Goal: Check status: Check status

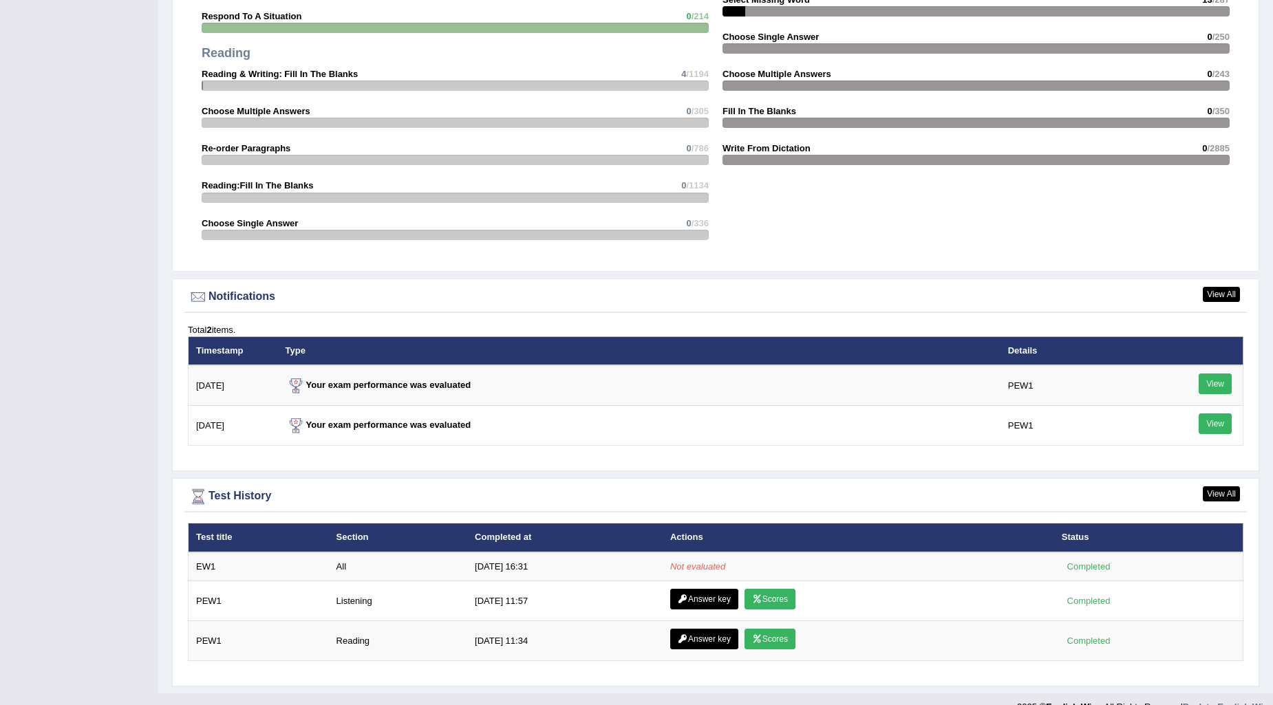
scroll to position [1424, 0]
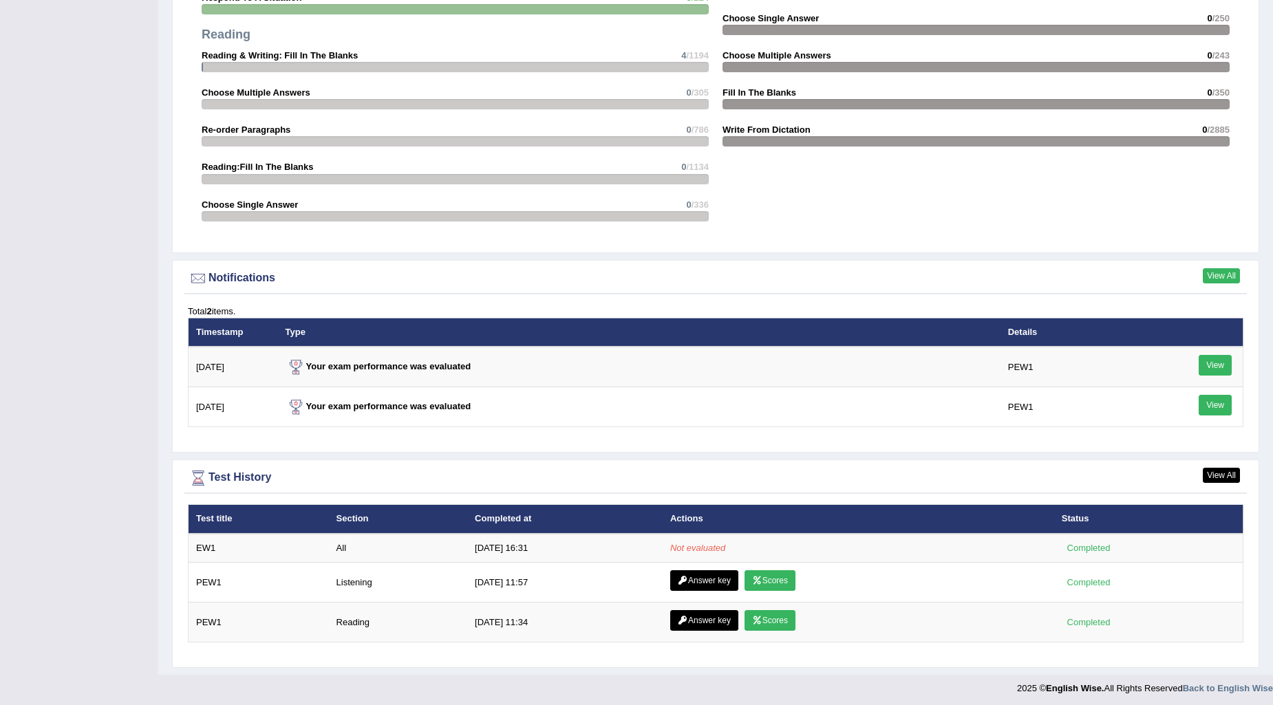
click at [1214, 272] on link "View All" at bounding box center [1221, 275] width 37 height 15
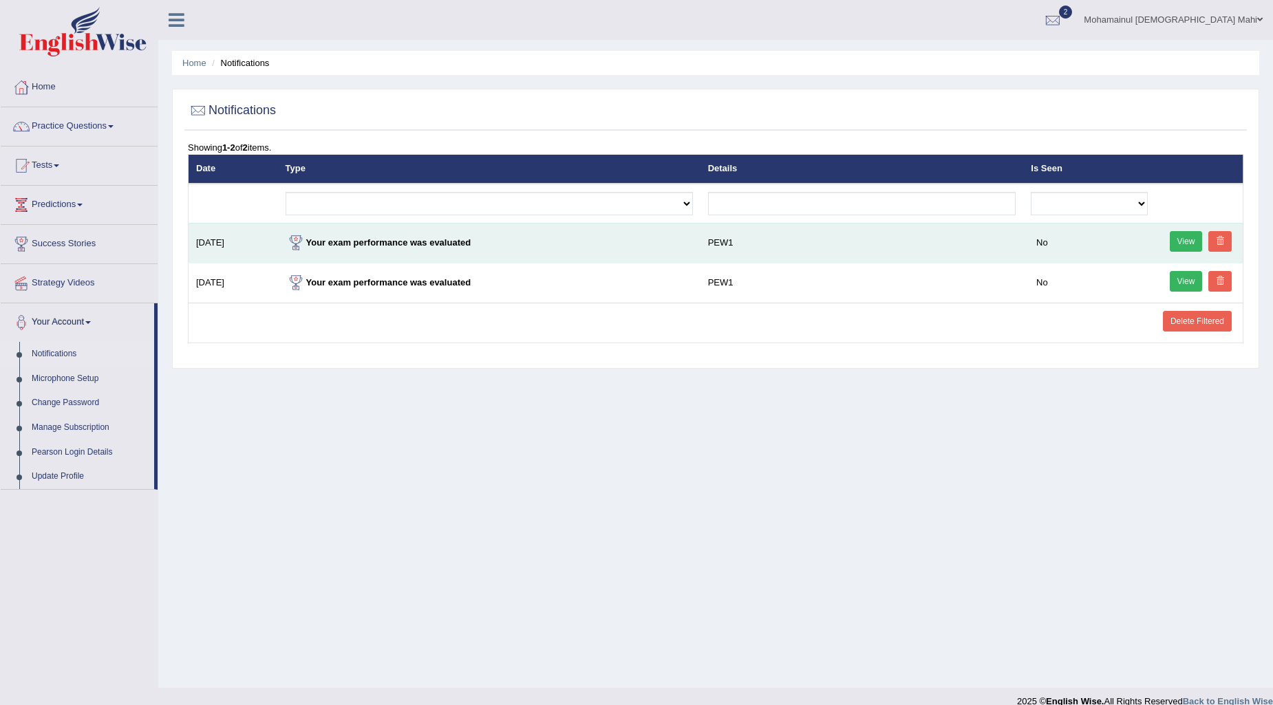
click at [1178, 243] on link "View" at bounding box center [1186, 241] width 33 height 21
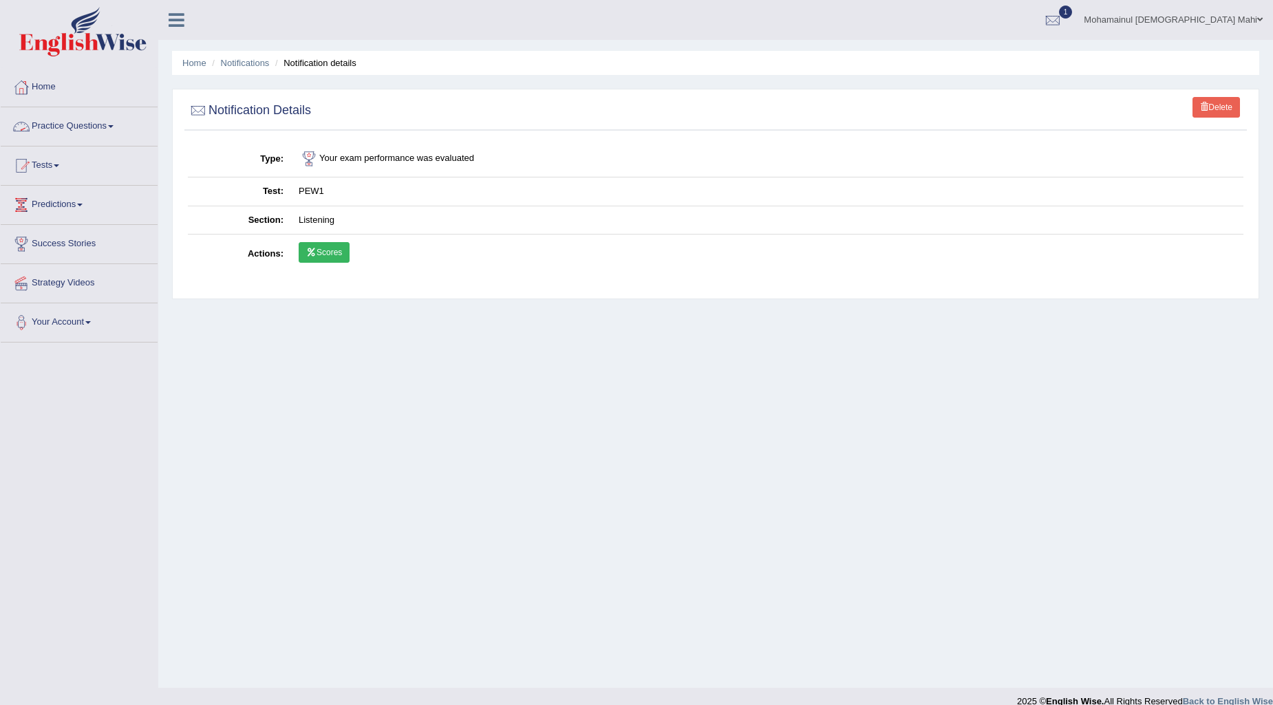
click at [324, 261] on link "Scores" at bounding box center [324, 252] width 51 height 21
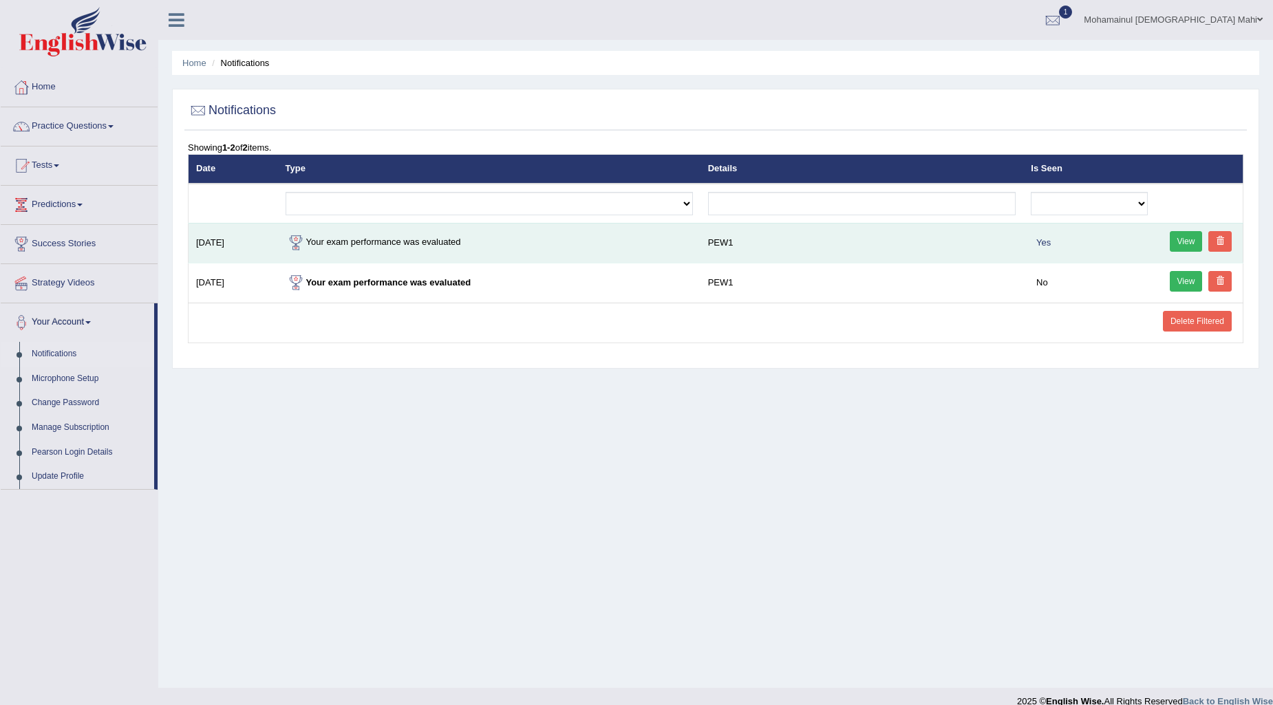
click at [1185, 243] on link "View" at bounding box center [1186, 241] width 33 height 21
click at [1185, 231] on link "View" at bounding box center [1186, 241] width 33 height 21
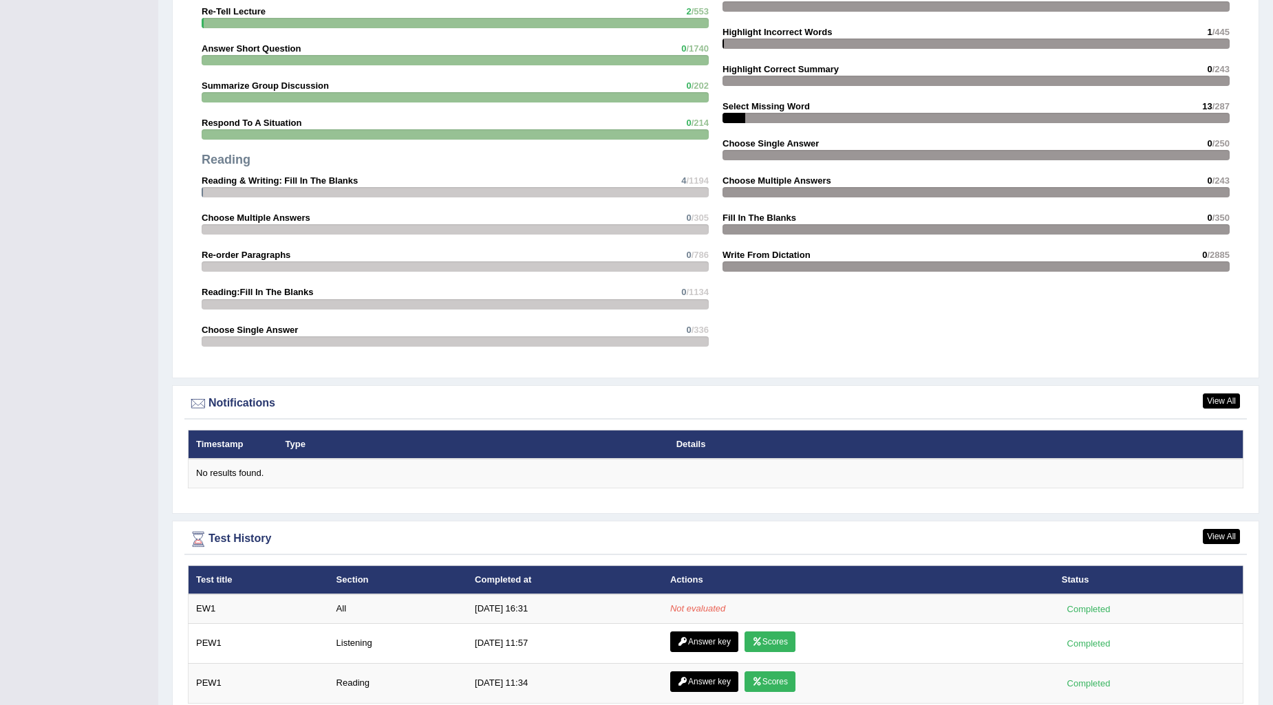
scroll to position [1359, 0]
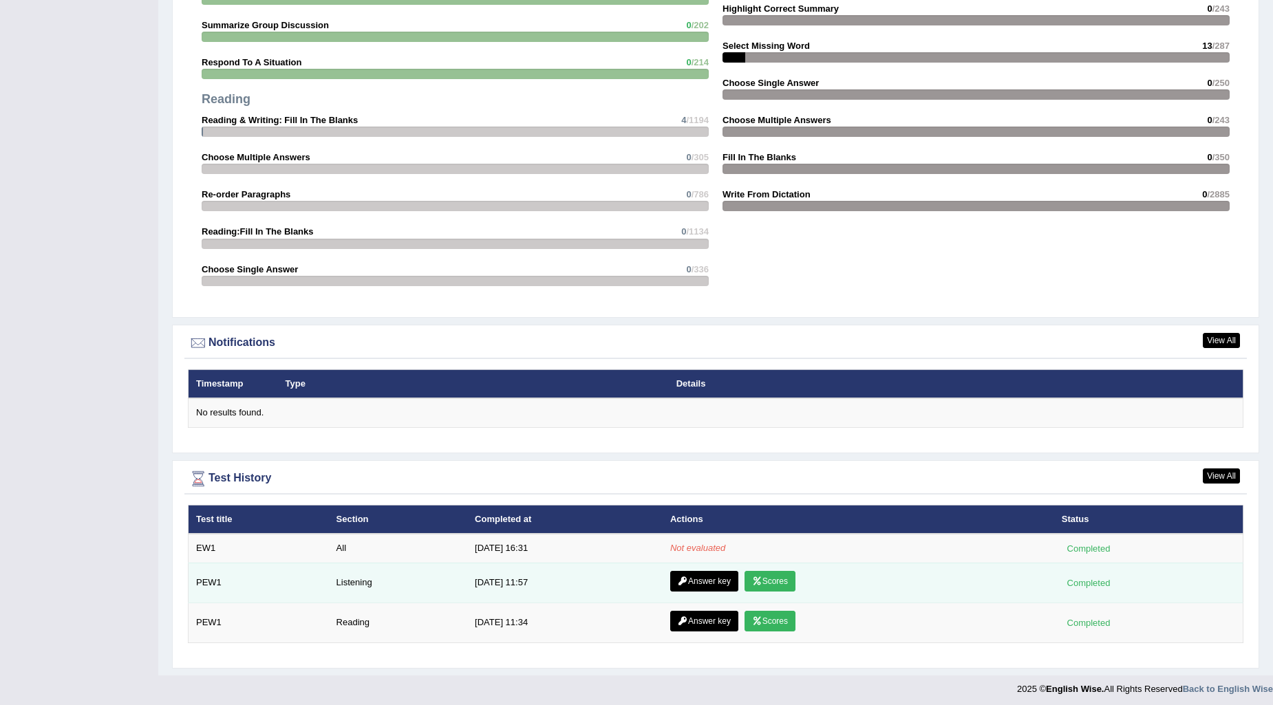
click at [748, 571] on link "Scores" at bounding box center [769, 581] width 51 height 21
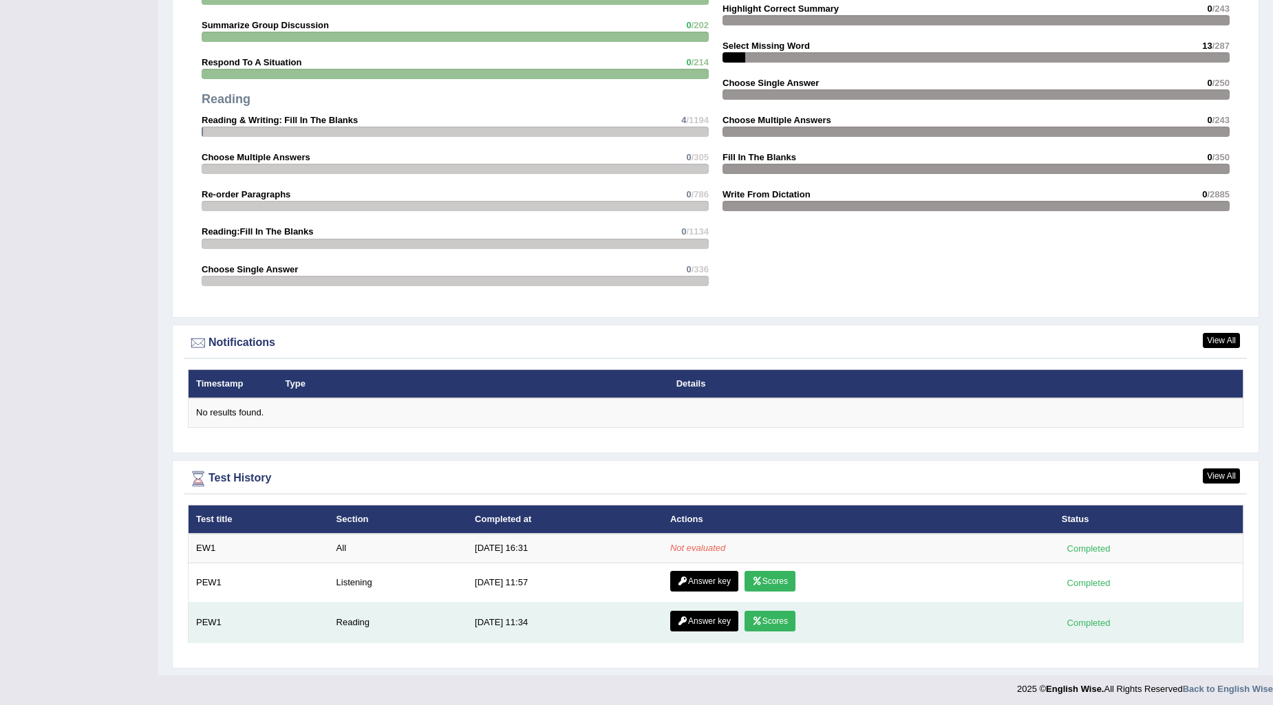
click at [760, 614] on link "Scores" at bounding box center [769, 621] width 51 height 21
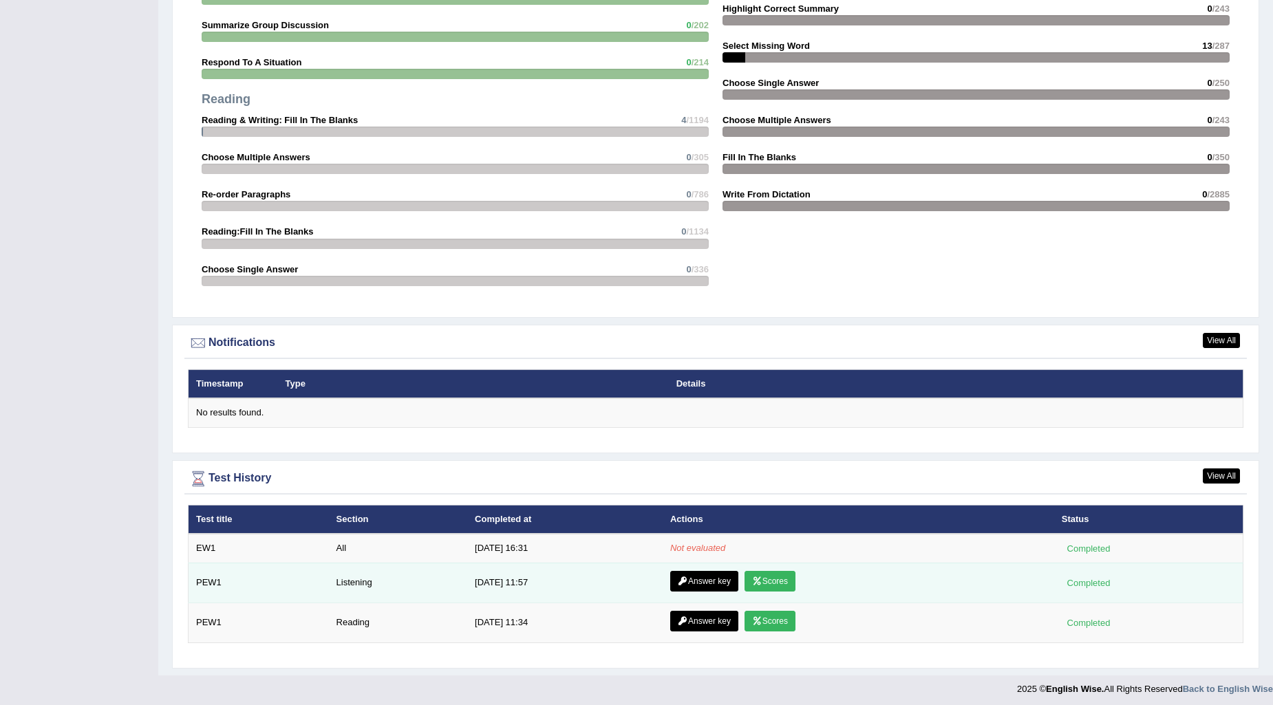
click at [761, 575] on link "Scores" at bounding box center [769, 581] width 51 height 21
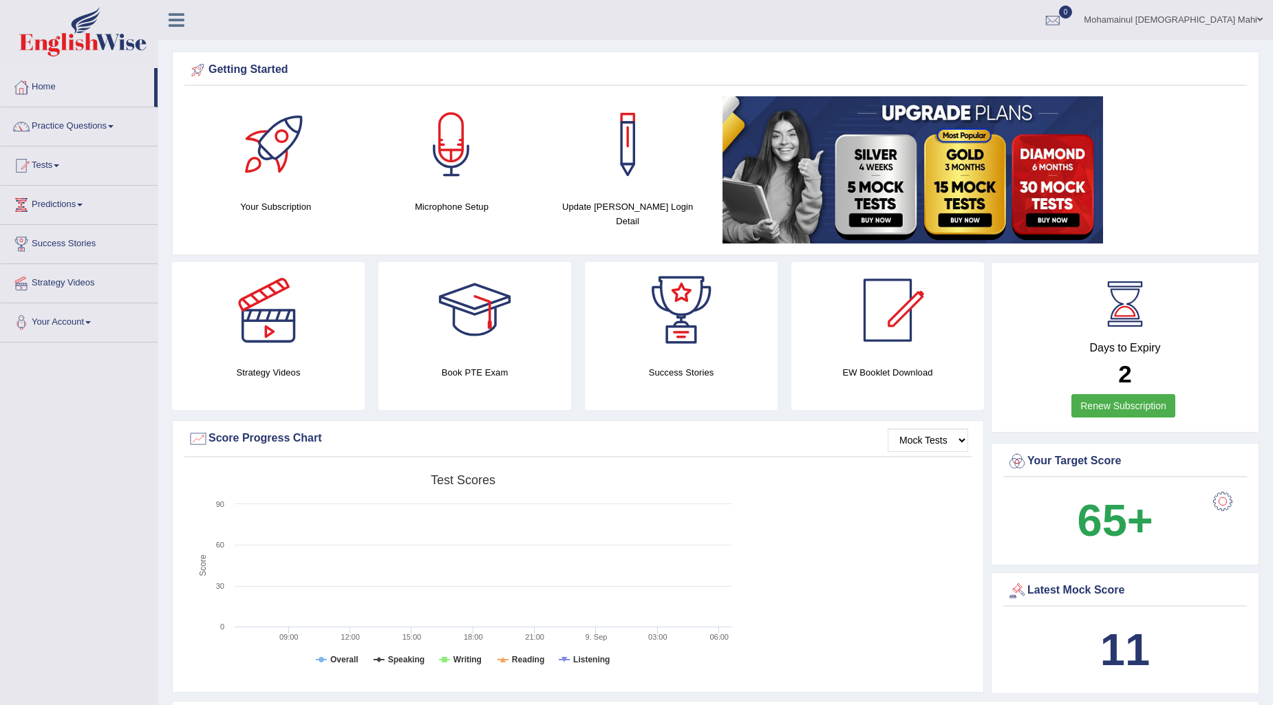
scroll to position [1359, 0]
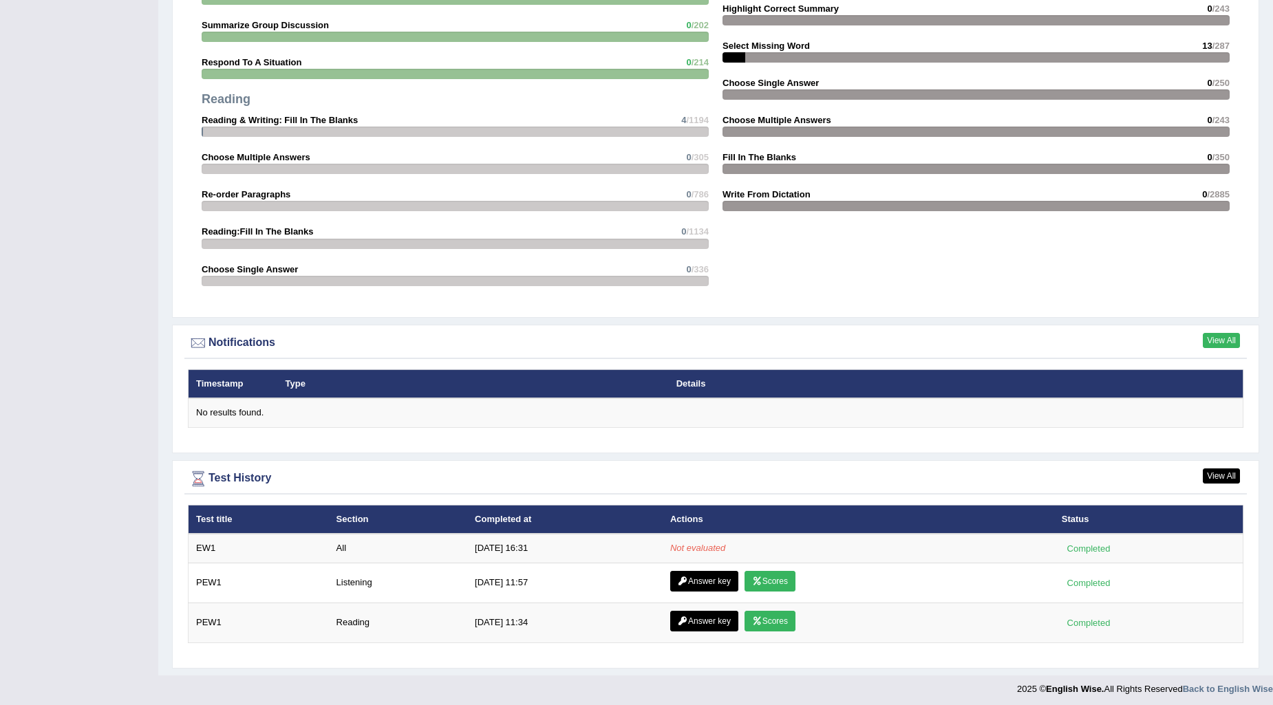
click at [1221, 335] on link "View All" at bounding box center [1221, 340] width 37 height 15
